Goal: Download file/media

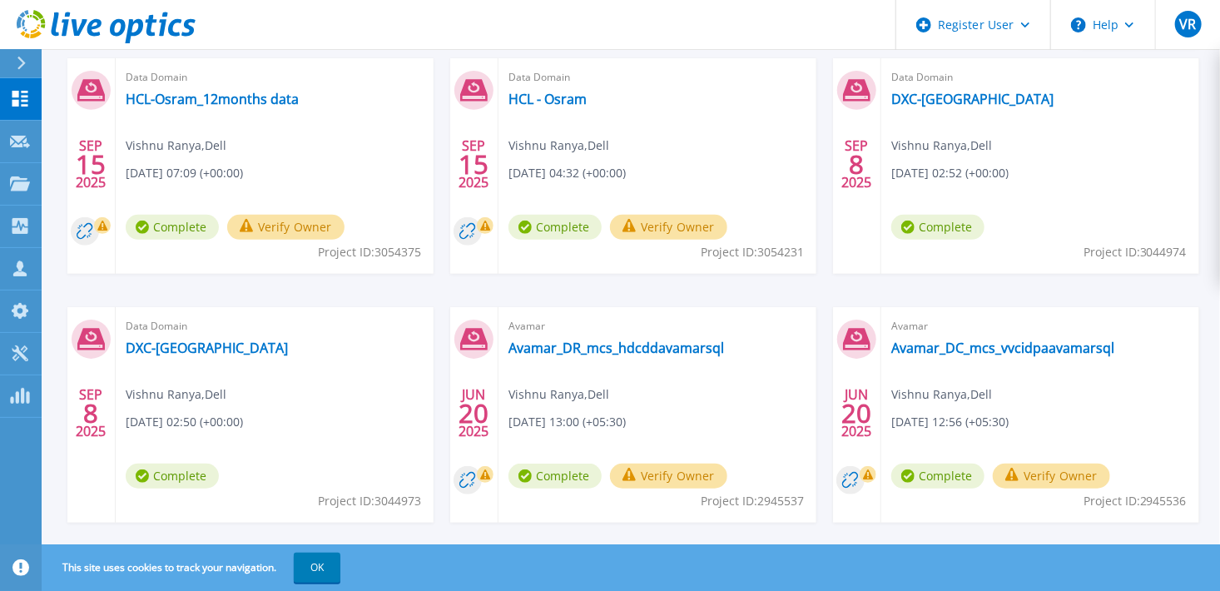
scroll to position [330, 0]
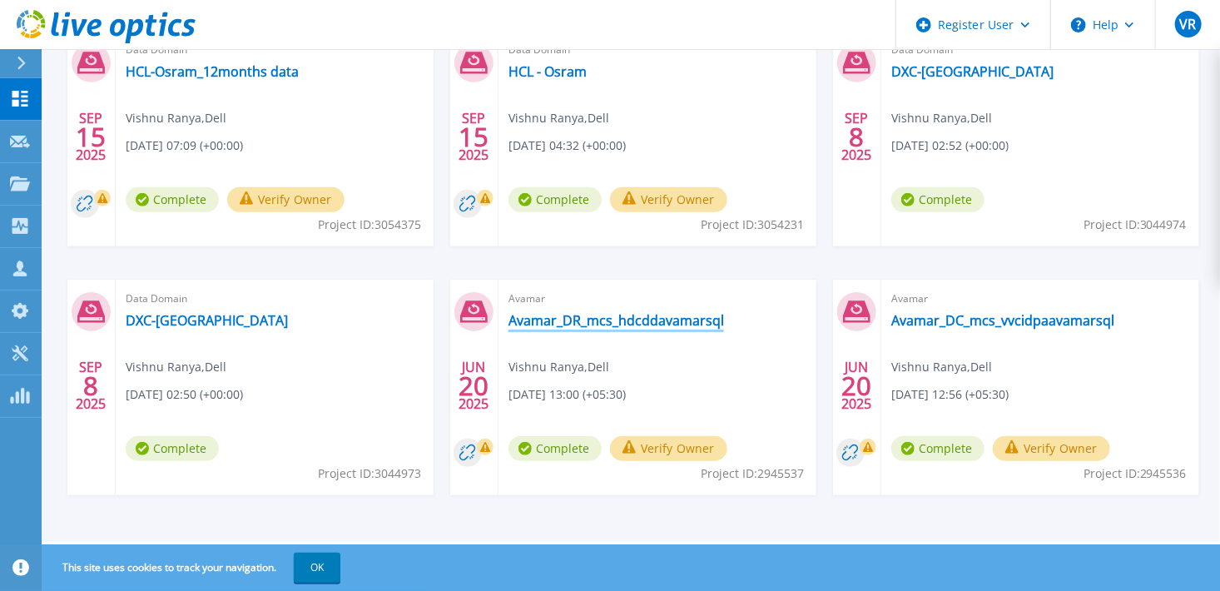
click at [584, 325] on link "Avamar_DR_mcs_hdcddavamarsql" at bounding box center [617, 320] width 216 height 17
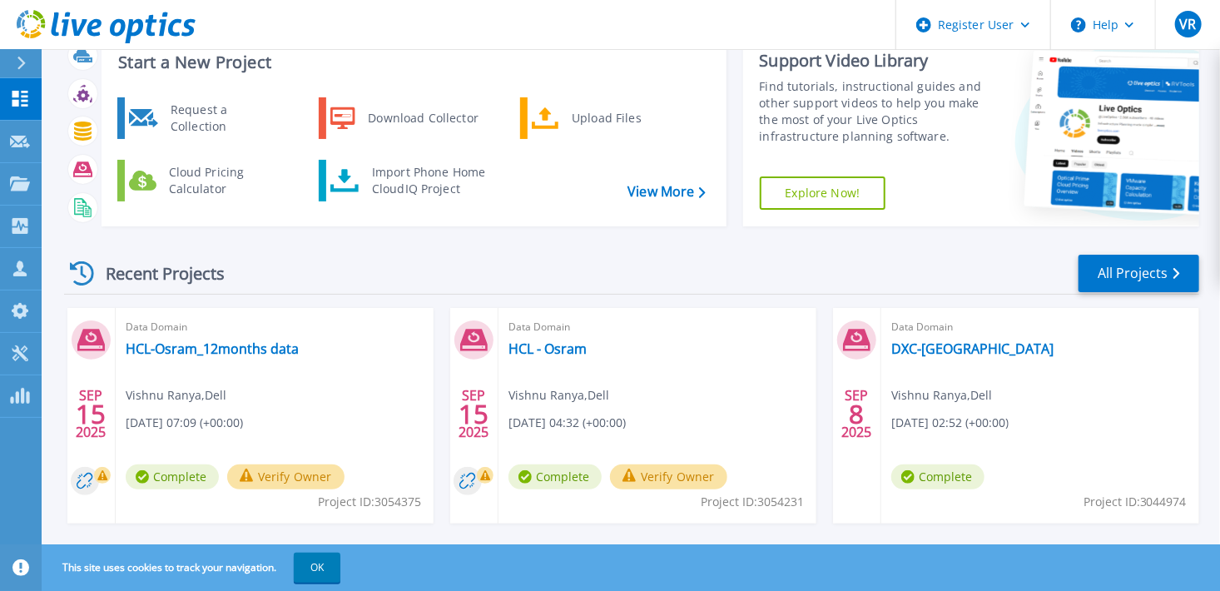
scroll to position [83, 0]
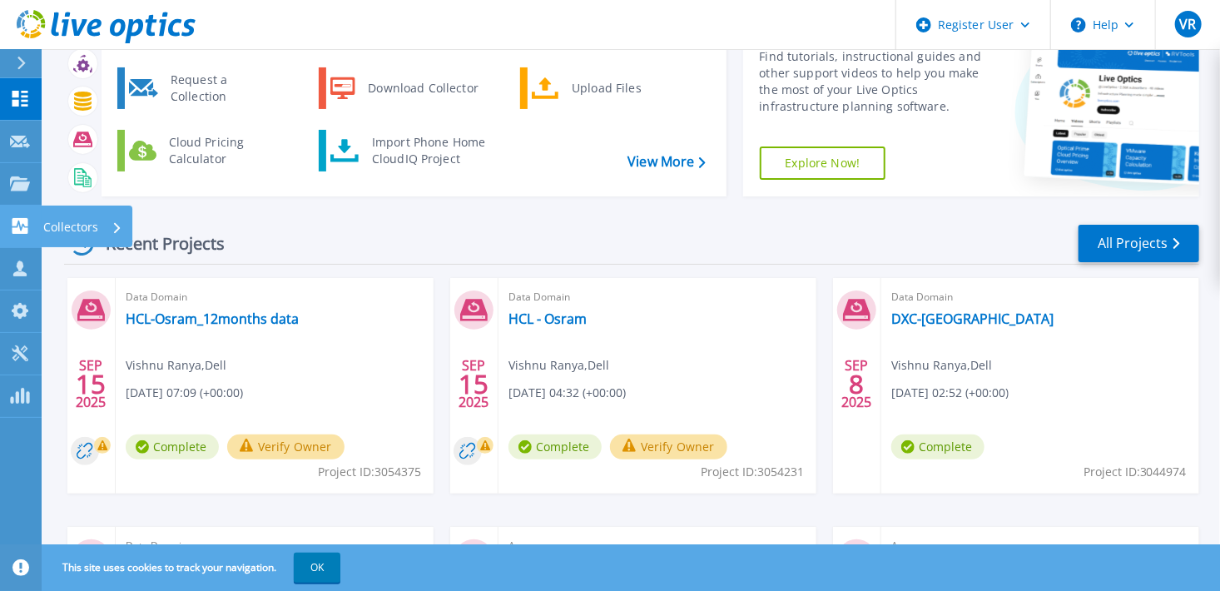
click at [25, 218] on icon at bounding box center [20, 226] width 20 height 16
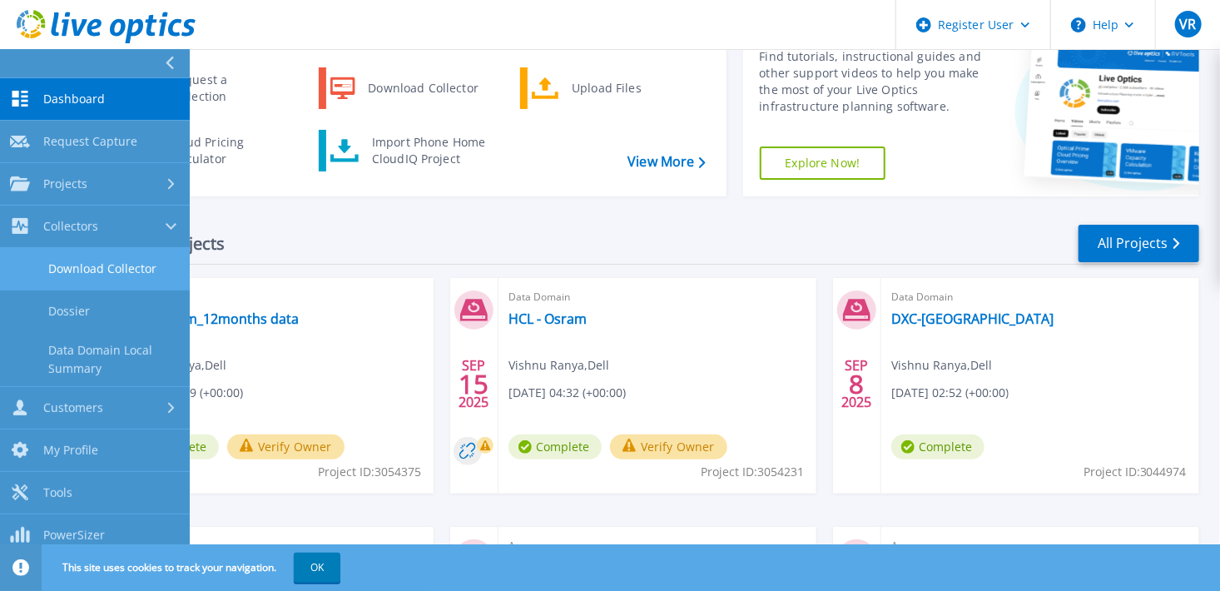
click at [127, 268] on link "Download Collector" at bounding box center [95, 269] width 190 height 42
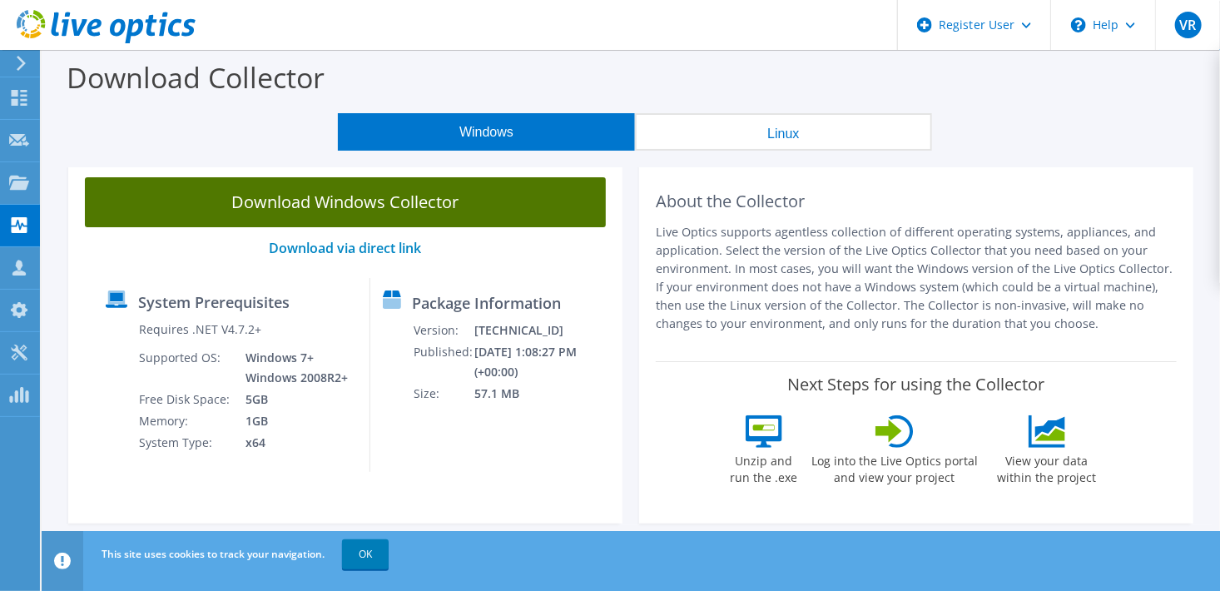
click at [482, 200] on link "Download Windows Collector" at bounding box center [345, 202] width 521 height 50
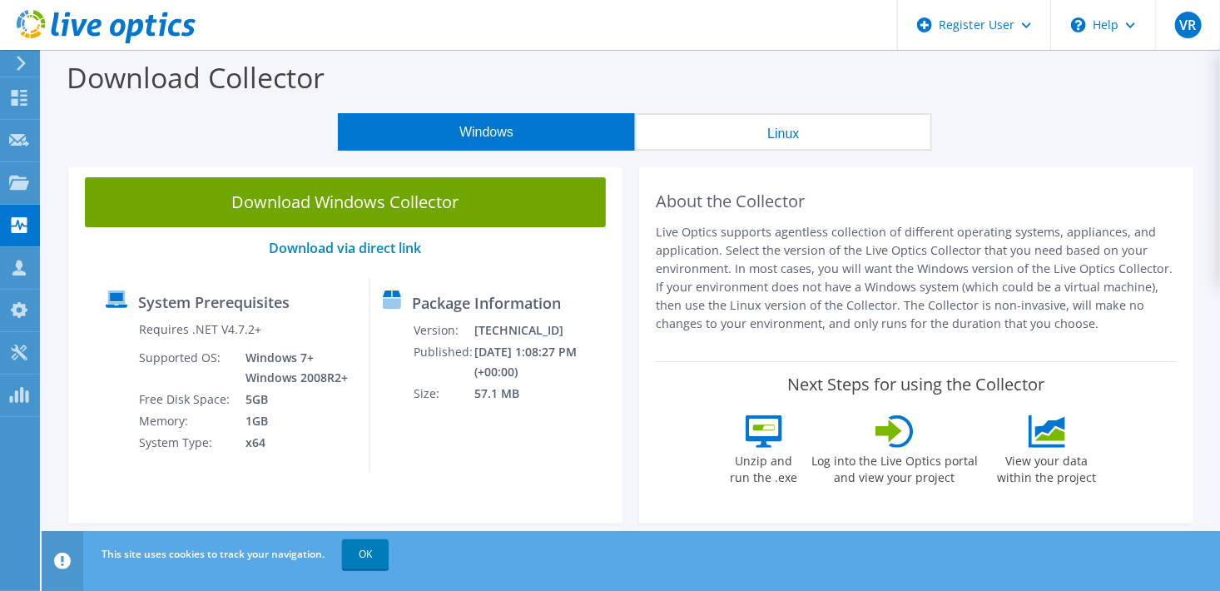
scroll to position [83, 0]
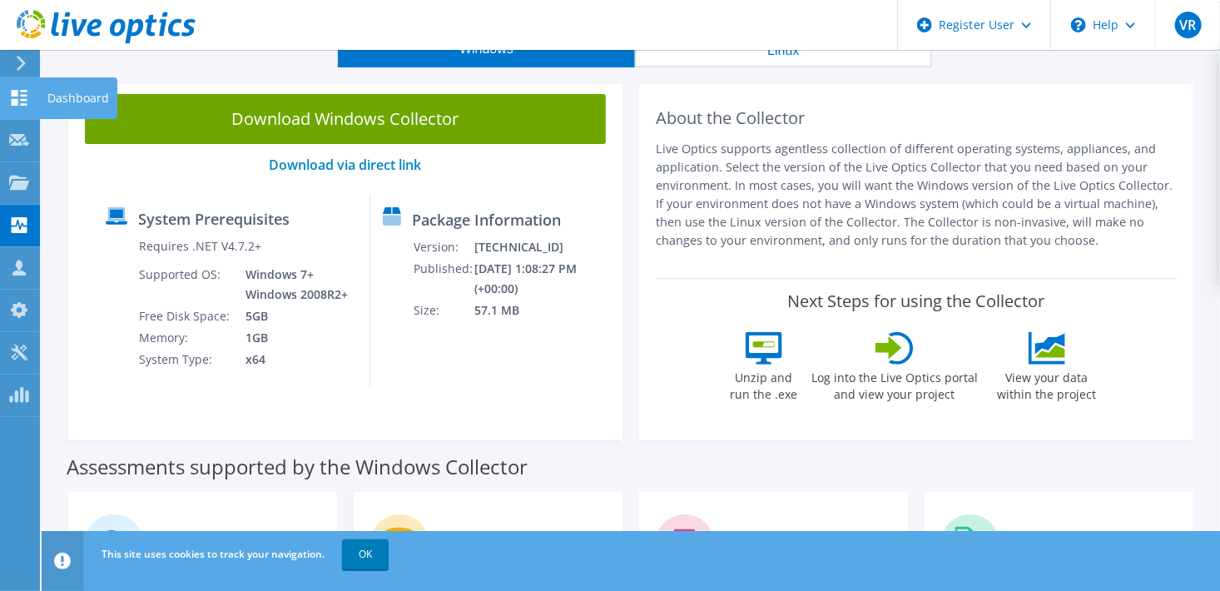
click at [18, 102] on icon at bounding box center [19, 98] width 20 height 16
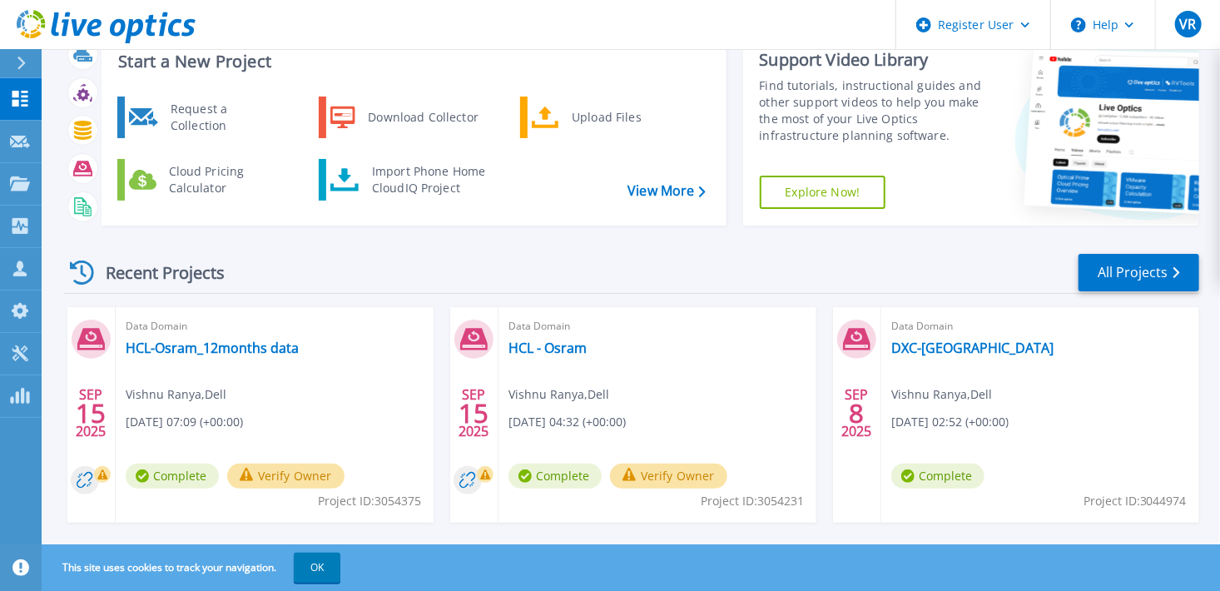
scroll to position [83, 0]
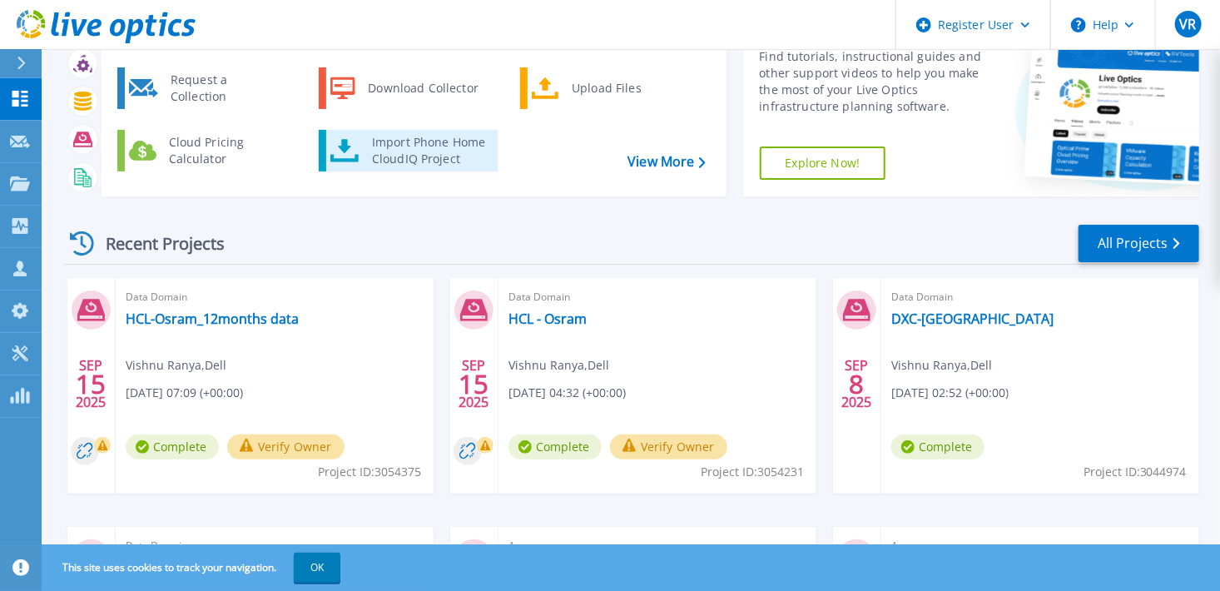
click at [404, 143] on div "Import Phone Home CloudIQ Project" at bounding box center [429, 150] width 130 height 33
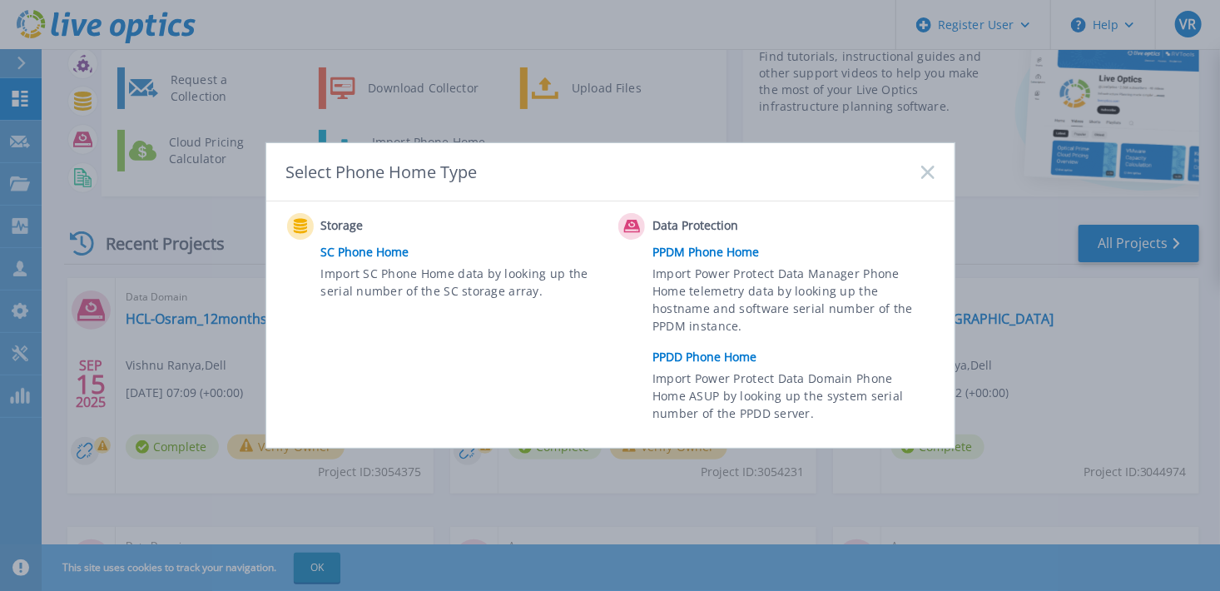
click at [716, 251] on link "PPDM Phone Home" at bounding box center [798, 252] width 290 height 25
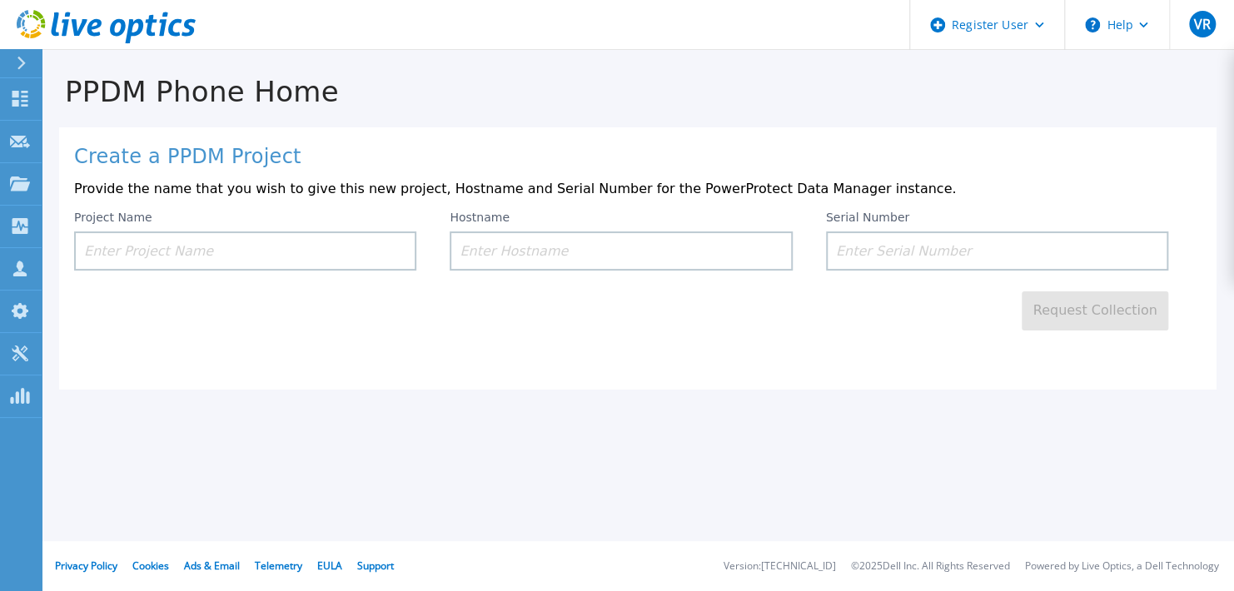
click at [581, 258] on input at bounding box center [621, 250] width 342 height 39
click at [651, 330] on div "Request Collection" at bounding box center [637, 301] width 1127 height 60
click at [1103, 383] on div "Create a PPDM Project Provide the name that you wish to give this new project, …" at bounding box center [637, 258] width 1157 height 262
click at [907, 259] on input at bounding box center [997, 250] width 342 height 39
click at [833, 325] on div "Request Collection" at bounding box center [637, 301] width 1127 height 60
